Goal: Information Seeking & Learning: Learn about a topic

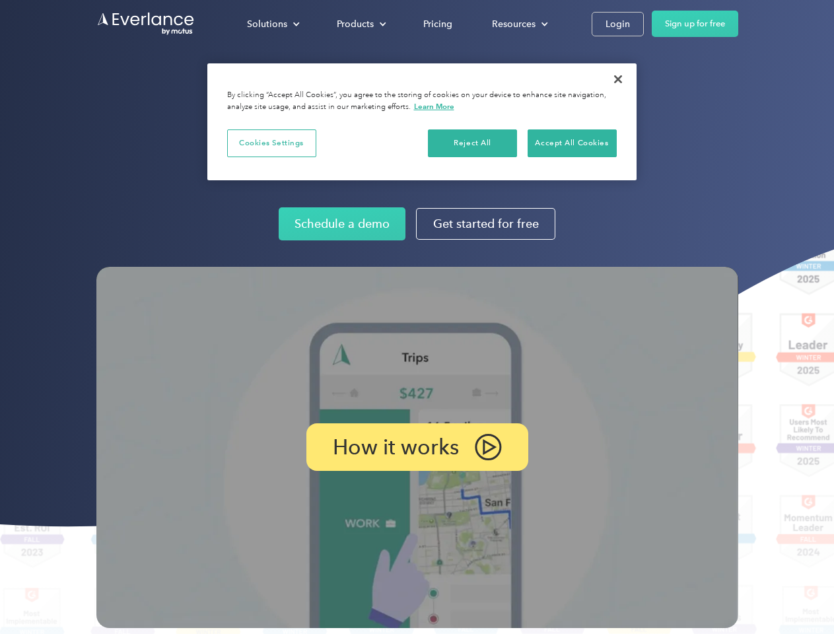
click at [417, 317] on img at bounding box center [417, 447] width 642 height 361
click at [273, 24] on div "Solutions" at bounding box center [267, 24] width 40 height 17
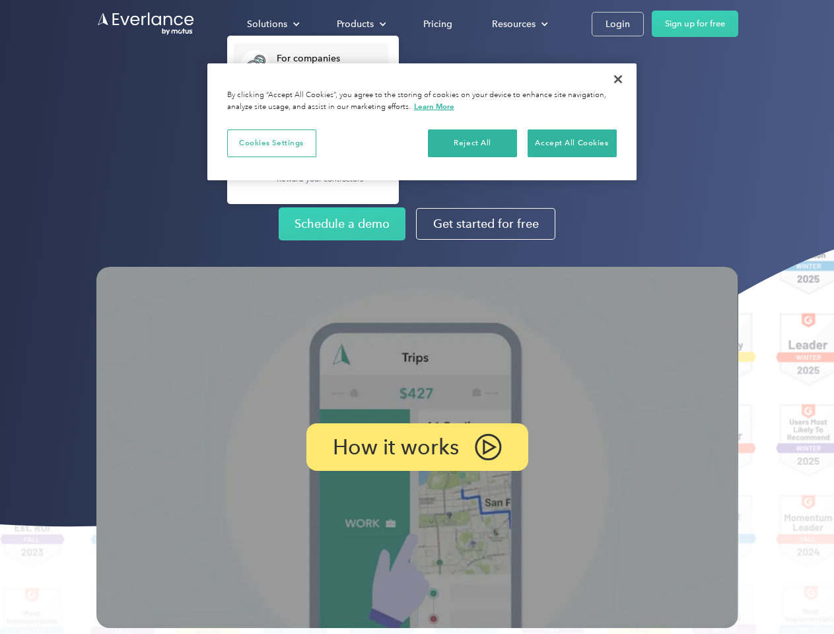
click at [360, 24] on div "Products" at bounding box center [355, 24] width 37 height 17
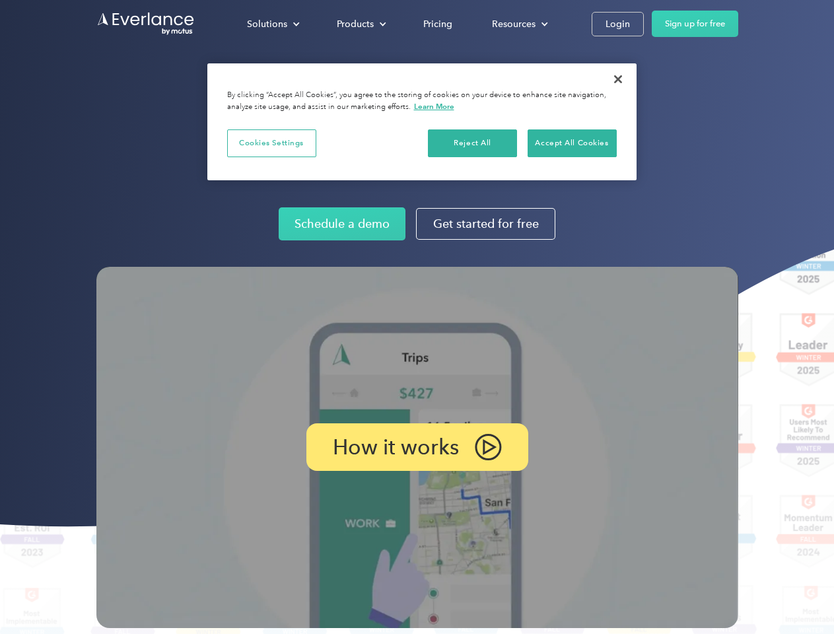
click at [518, 24] on div "Resources" at bounding box center [514, 24] width 44 height 17
click at [417, 447] on p "How it works" at bounding box center [396, 447] width 126 height 16
click at [271, 143] on button "Cookies Settings" at bounding box center [271, 143] width 89 height 28
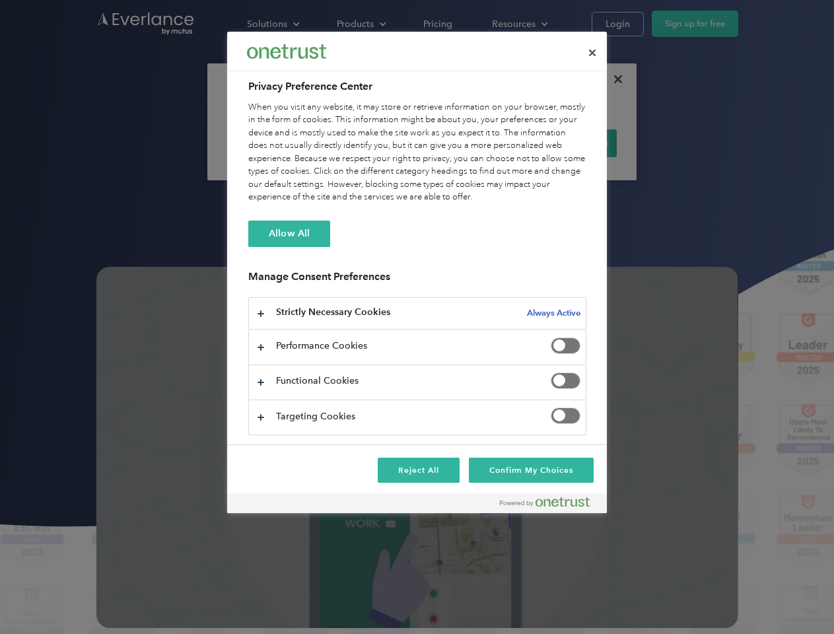
click at [473, 143] on div "When you visit any website, it may store or retrieve information on your browse…" at bounding box center [417, 152] width 338 height 103
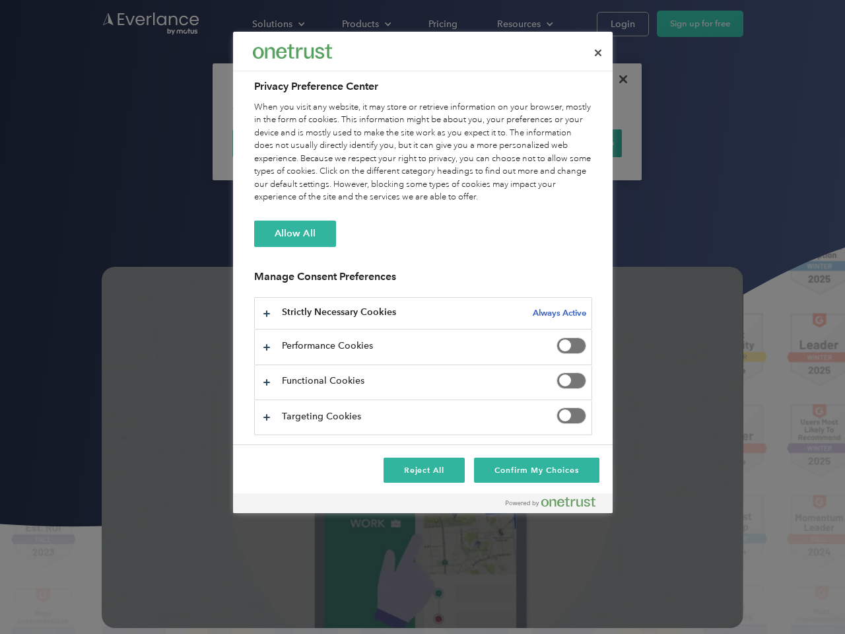
click at [572, 143] on div "When you visit any website, it may store or retrieve information on your browse…" at bounding box center [423, 152] width 338 height 103
click at [618, 79] on div at bounding box center [422, 317] width 845 height 634
